Goal: Information Seeking & Learning: Find specific fact

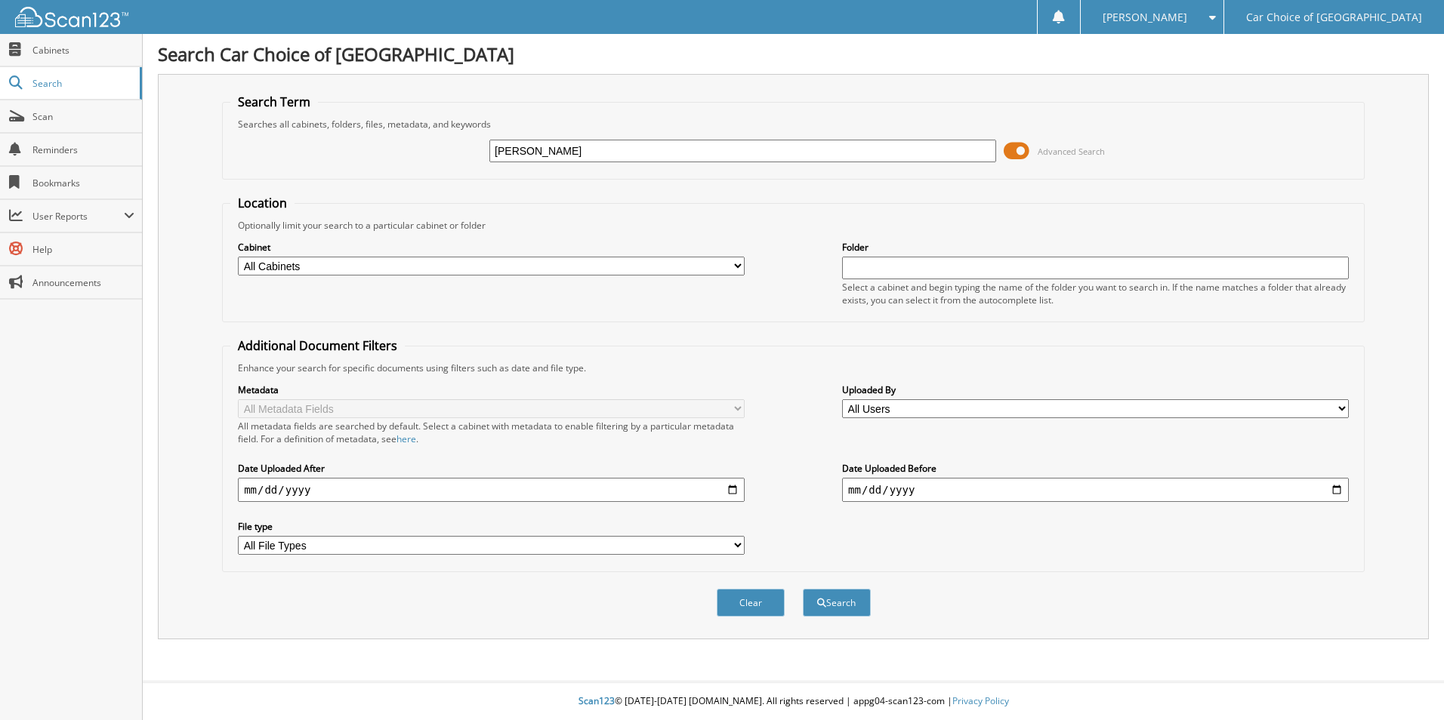
type input "[PERSON_NAME]"
click at [835, 618] on div "Search" at bounding box center [836, 602] width 71 height 31
click at [835, 612] on button "Search" at bounding box center [837, 603] width 68 height 28
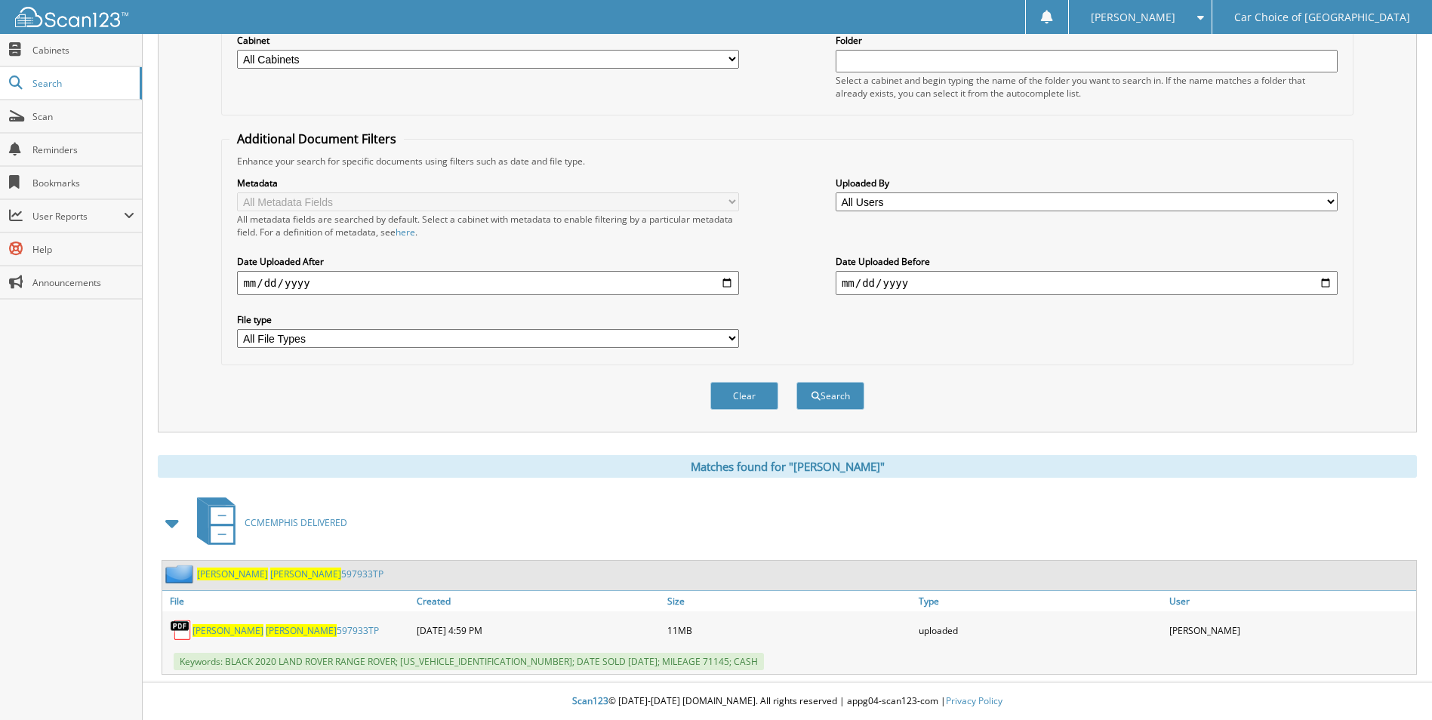
click at [257, 639] on div "RICHARD CLARK 597933TP" at bounding box center [287, 630] width 251 height 30
click at [266, 629] on span "CLARK" at bounding box center [301, 630] width 71 height 13
